Goal: Check status

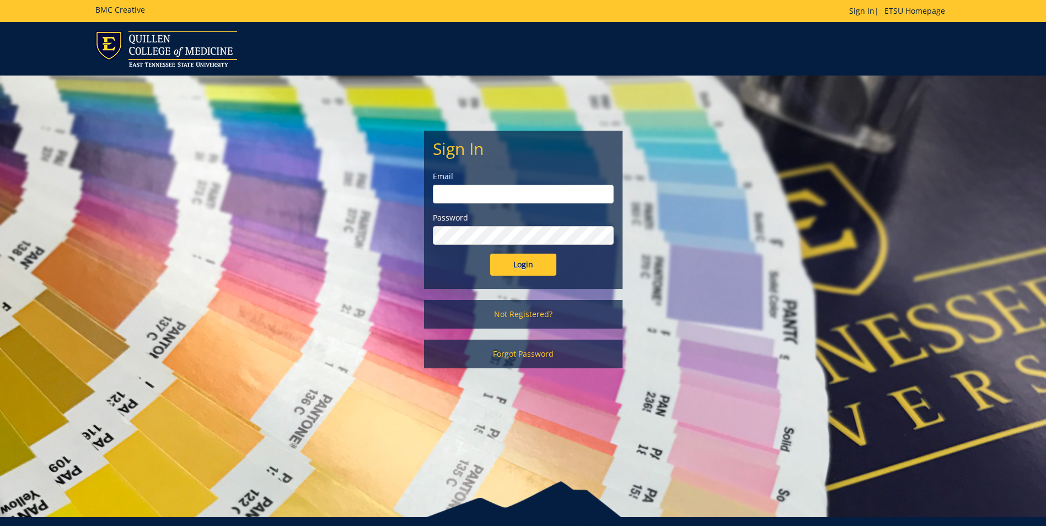
type input "[EMAIL_ADDRESS][DOMAIN_NAME]"
click at [515, 267] on input "Login" at bounding box center [523, 265] width 66 height 22
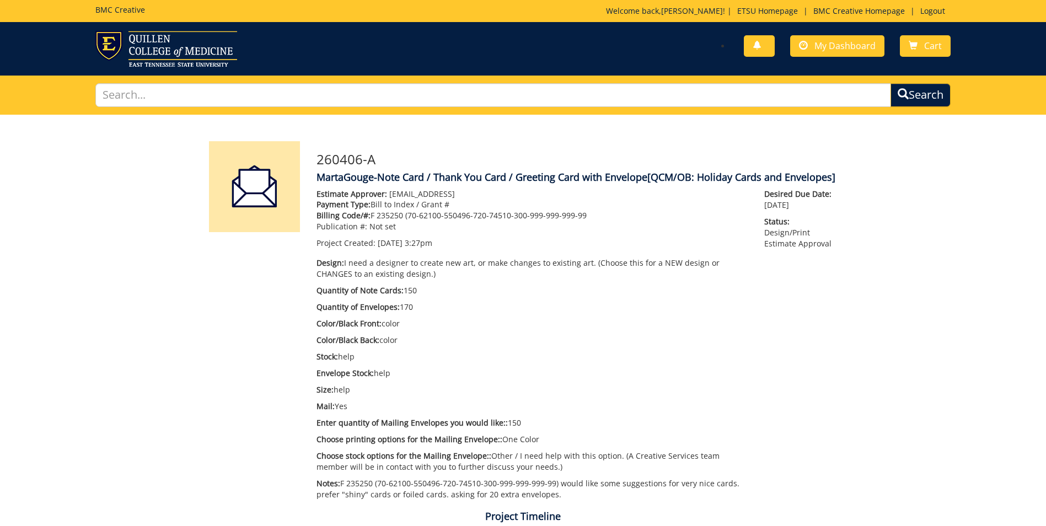
scroll to position [907, 0]
click at [817, 47] on span "My Dashboard" at bounding box center [844, 46] width 61 height 12
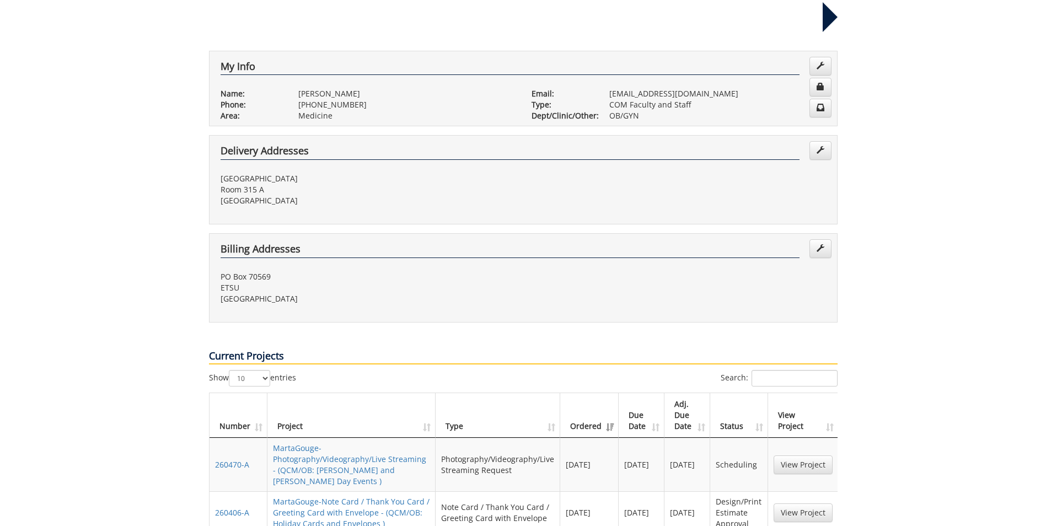
scroll to position [386, 0]
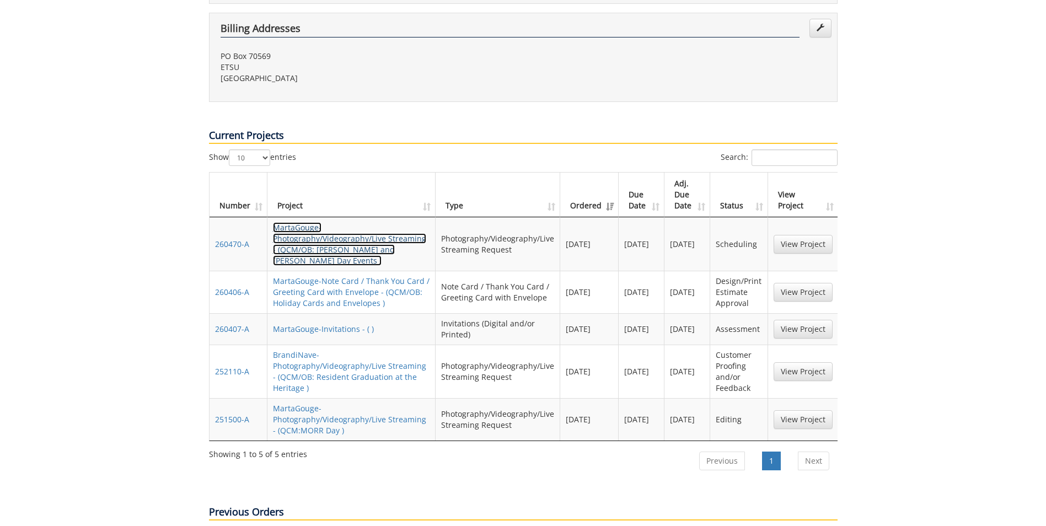
click at [306, 222] on link "MartaGouge-Photography/Videography/Live Streaming - (QCM/OB: [PERSON_NAME] and …" at bounding box center [349, 244] width 153 height 44
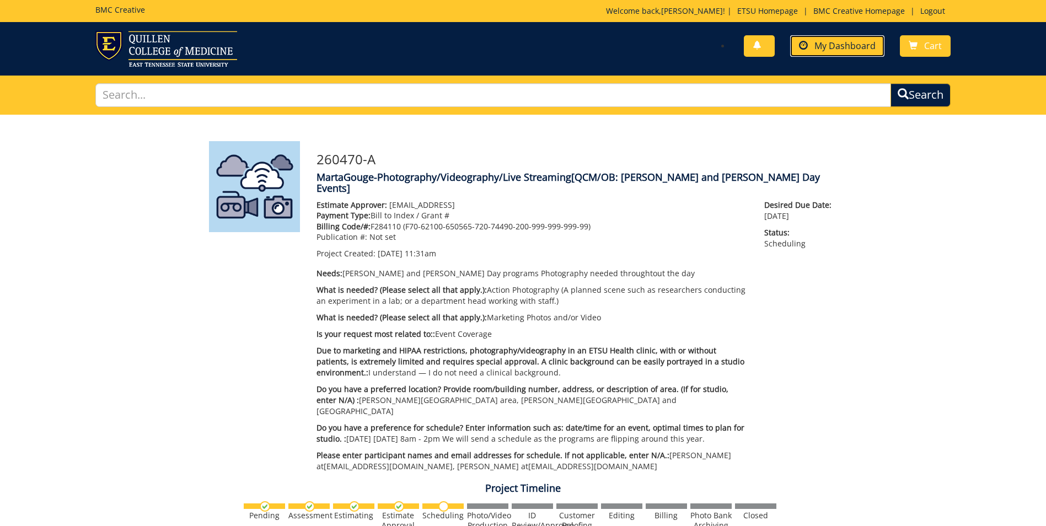
click at [817, 44] on span "My Dashboard" at bounding box center [844, 46] width 61 height 12
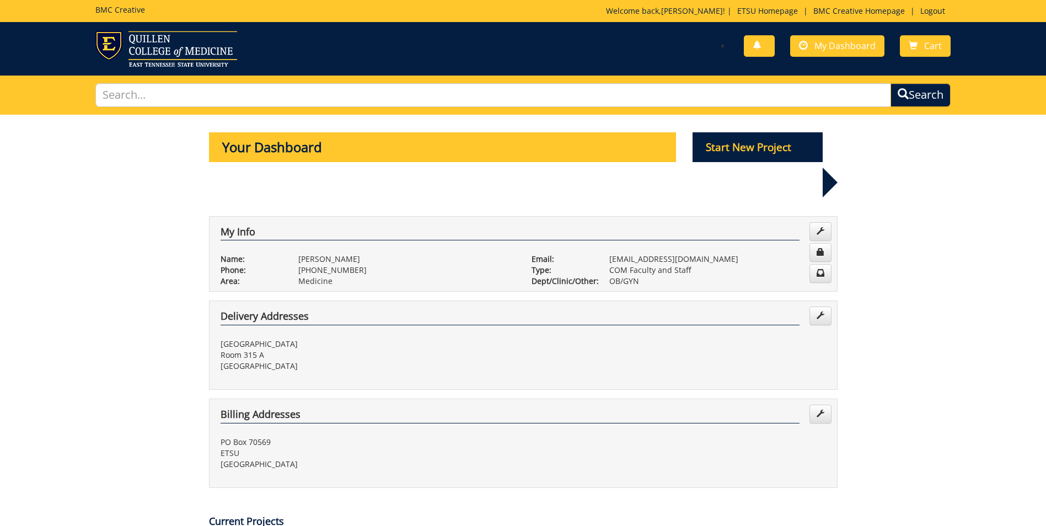
scroll to position [165, 0]
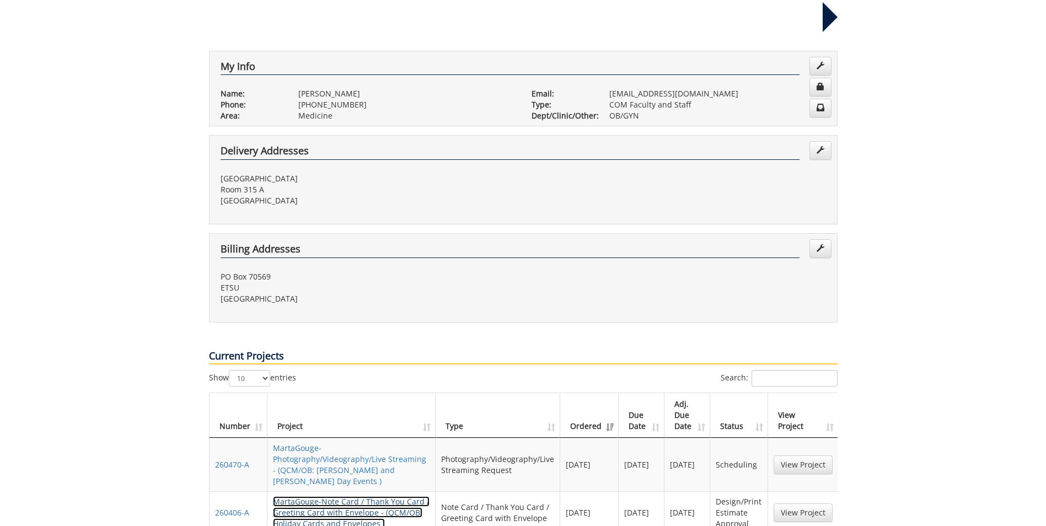
click at [338, 496] on link "MartaGouge-Note Card / Thank You Card / Greeting Card with Envelope - (QCM/OB: …" at bounding box center [351, 512] width 157 height 33
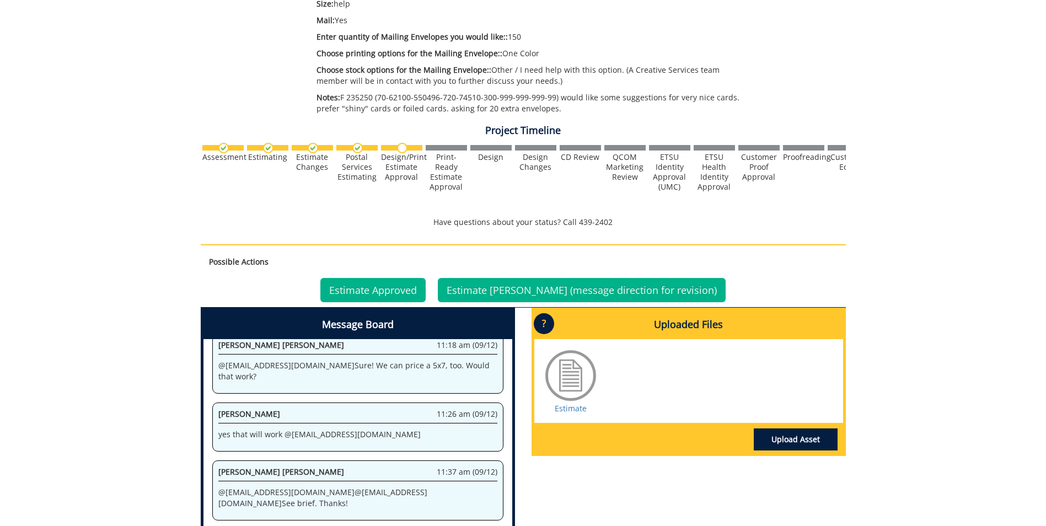
scroll to position [441, 0]
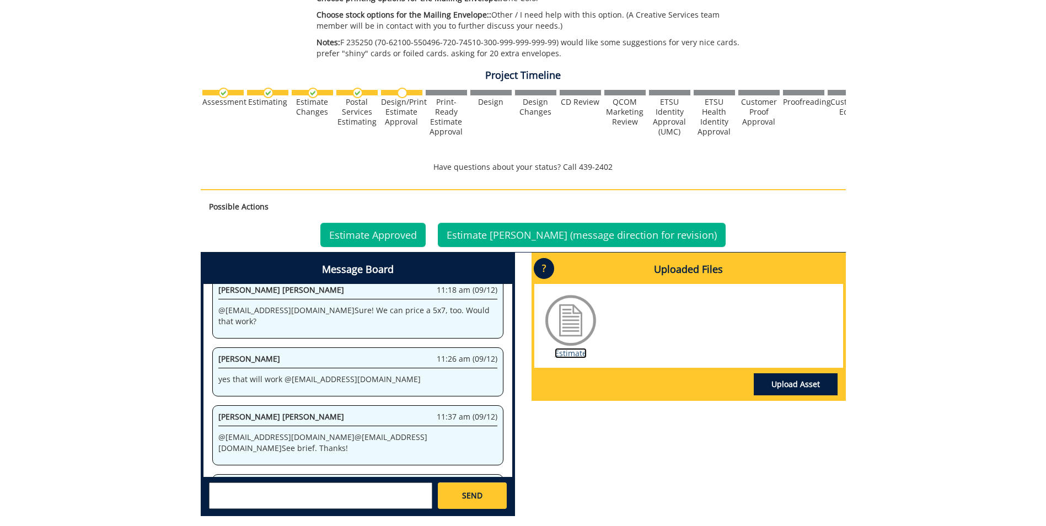
click at [578, 353] on link "Estimate" at bounding box center [570, 353] width 32 height 10
